Goal: Information Seeking & Learning: Learn about a topic

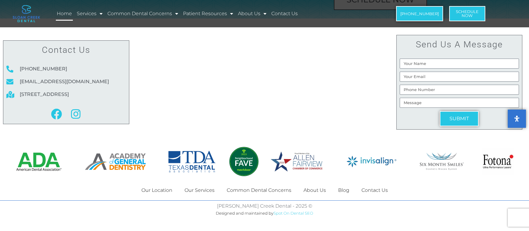
scroll to position [3621, 0]
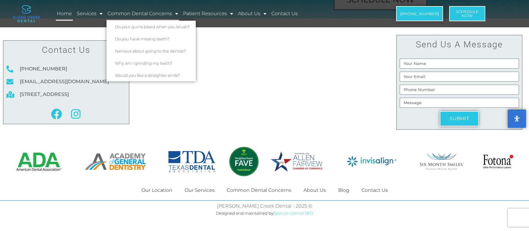
click at [168, 16] on link "Common Dental Concerns" at bounding box center [142, 14] width 72 height 14
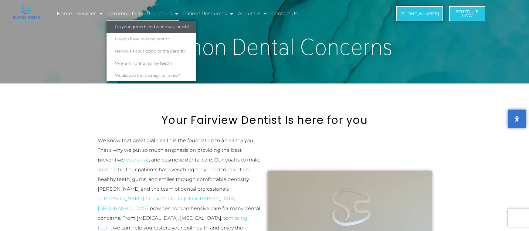
click at [161, 26] on link "Do your gums bleed when you brush?" at bounding box center [150, 27] width 89 height 12
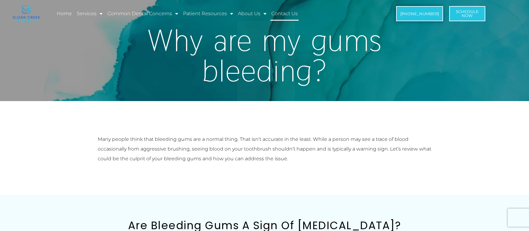
click at [276, 15] on link "Contact Us" at bounding box center [284, 14] width 28 height 14
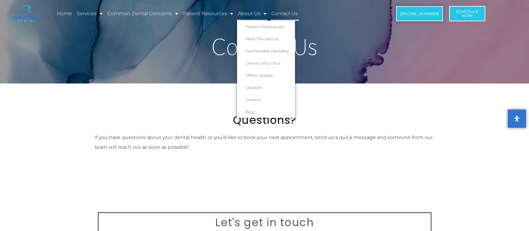
click at [248, 19] on link "About Us" at bounding box center [252, 14] width 30 height 14
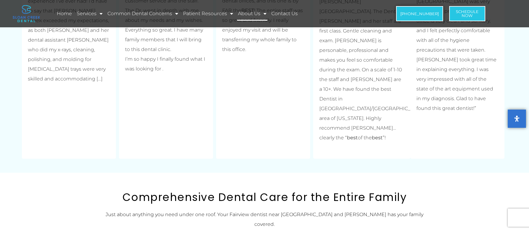
scroll to position [938, 0]
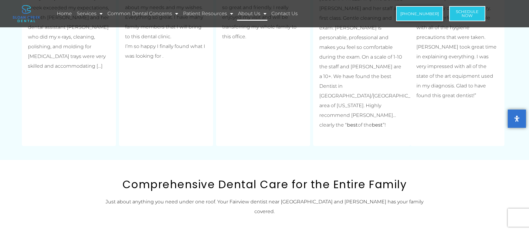
drag, startPoint x: 285, startPoint y: 110, endPoint x: 285, endPoint y: 103, distance: 7.9
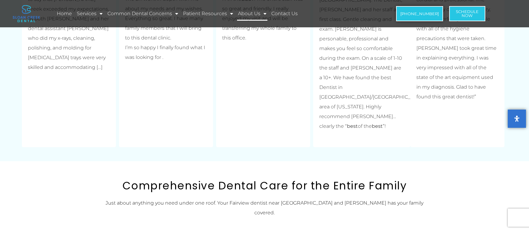
drag, startPoint x: 294, startPoint y: 96, endPoint x: 280, endPoint y: 107, distance: 17.5
click at [296, 43] on p "I have been to a few different dental offices, and this one is by FAR the BEST …" at bounding box center [263, 9] width 82 height 68
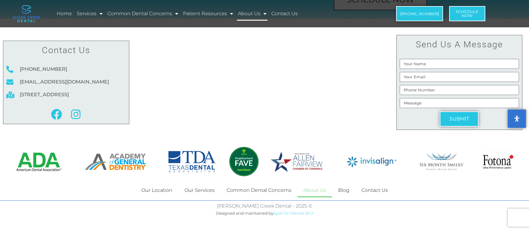
scroll to position [1453, 0]
click at [210, 191] on link "Our Services" at bounding box center [199, 190] width 42 height 14
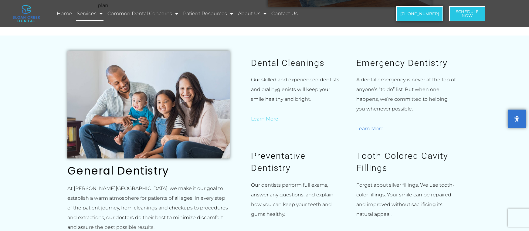
scroll to position [245, 0]
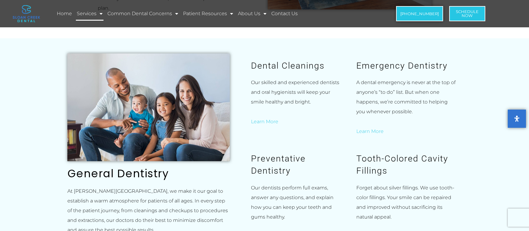
click at [372, 115] on div "A dental emergency is never at the top of anyone’s “to do” list. But when one h…" at bounding box center [405, 107] width 99 height 59
click at [372, 128] on link "Learn More" at bounding box center [369, 131] width 27 height 6
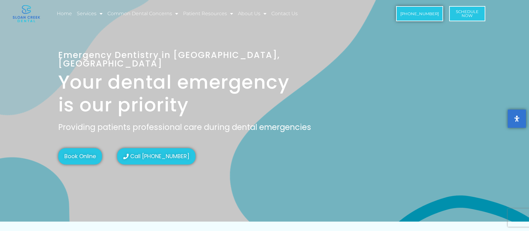
scroll to position [1, 0]
